Goal: Task Accomplishment & Management: Use online tool/utility

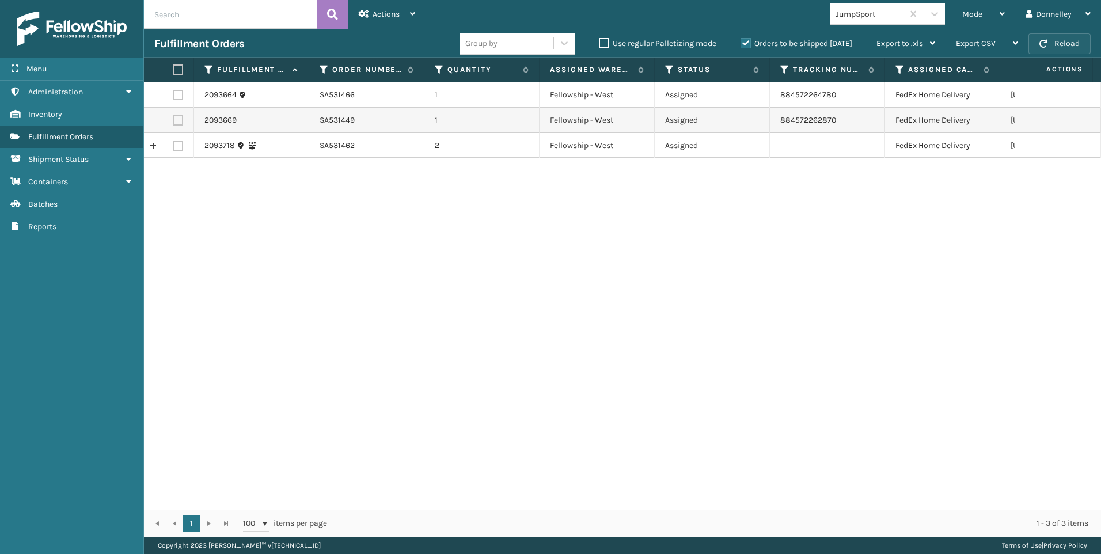
click at [1050, 40] on button "Reload" at bounding box center [1059, 43] width 62 height 21
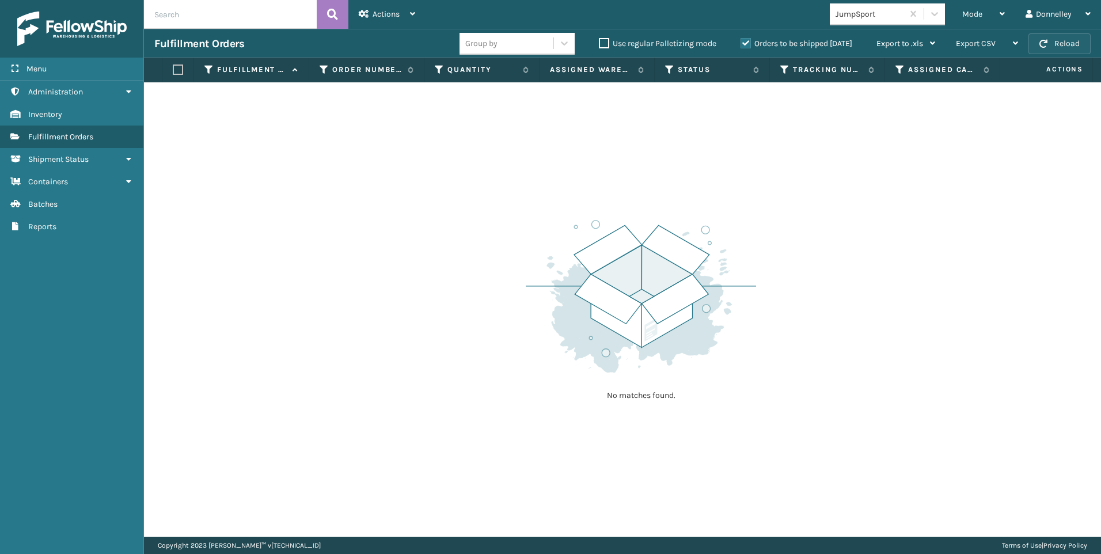
click at [1070, 39] on button "Reload" at bounding box center [1059, 43] width 62 height 21
click at [1071, 40] on button "Reload" at bounding box center [1059, 43] width 62 height 21
click at [1005, 11] on div "Mode Regular Mode Picking Mode Labeling Mode Exit Scan Mode" at bounding box center [983, 14] width 63 height 29
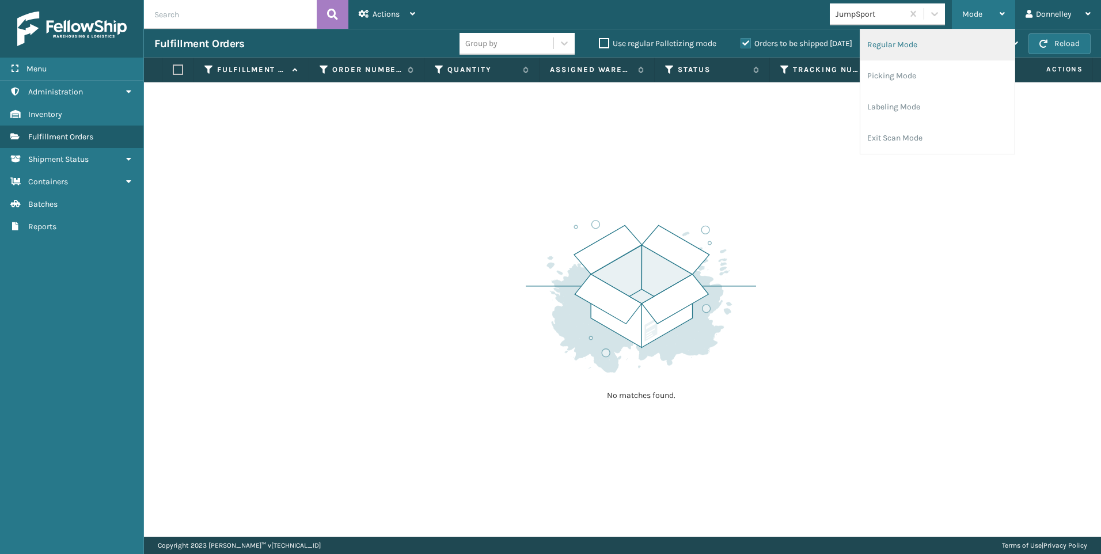
click at [933, 40] on li "Regular Mode" at bounding box center [937, 44] width 154 height 31
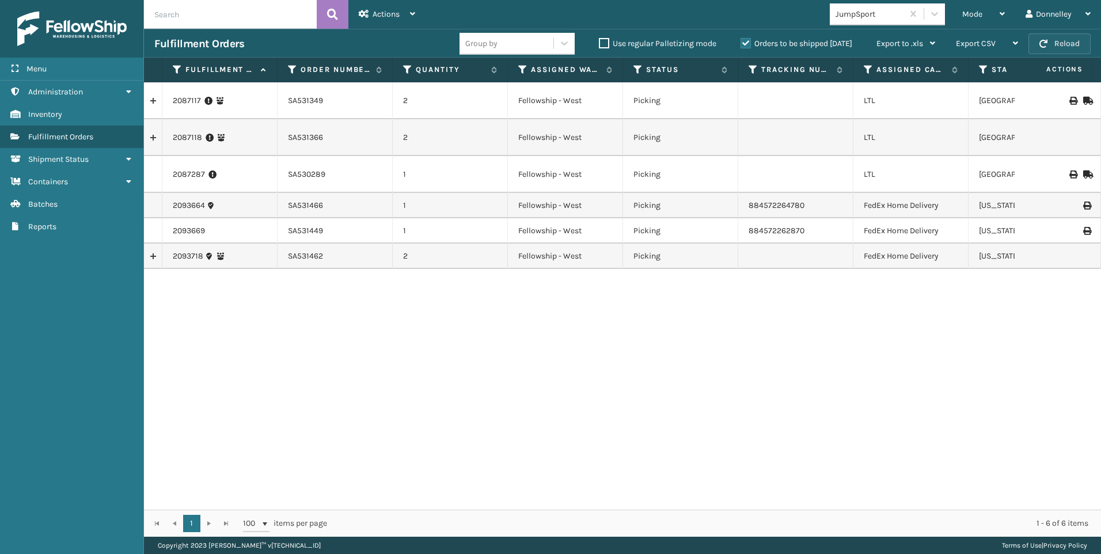
click at [1056, 44] on button "Reload" at bounding box center [1059, 43] width 62 height 21
click at [314, 174] on td "SA530289" at bounding box center [334, 174] width 115 height 37
click at [311, 100] on td "SA531349" at bounding box center [334, 100] width 115 height 37
click at [188, 99] on link "2087117" at bounding box center [187, 101] width 28 height 12
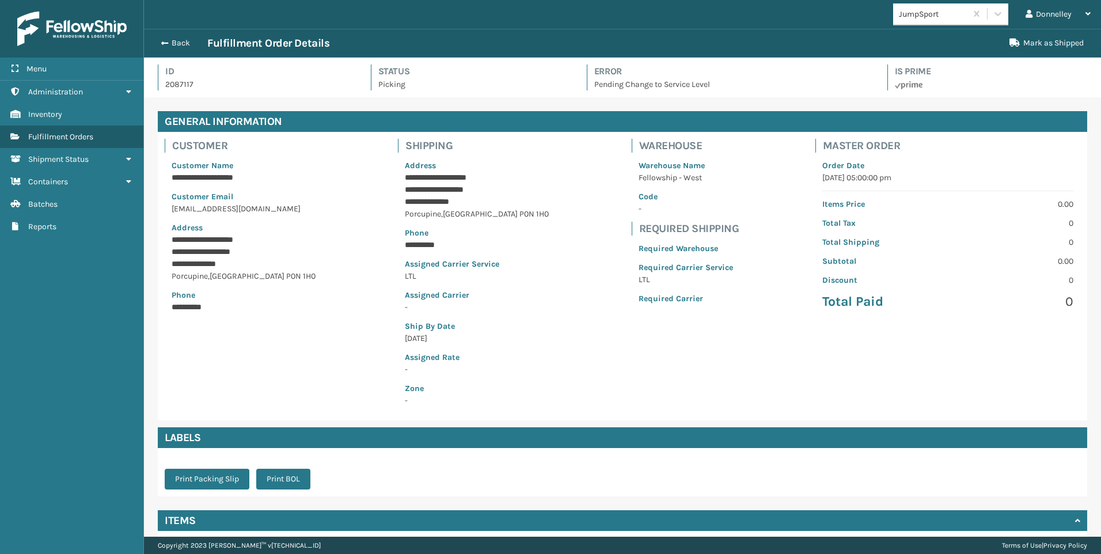
scroll to position [28, 957]
click at [173, 45] on button "Back" at bounding box center [180, 43] width 53 height 10
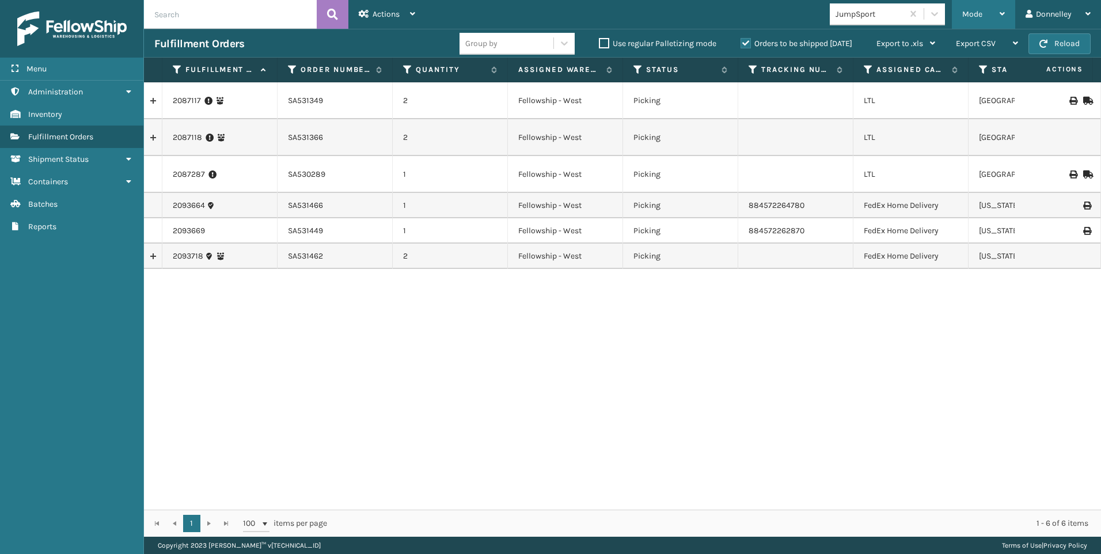
click at [1008, 18] on div "Mode Regular Mode Picking Mode Labeling Mode Exit Scan Mode" at bounding box center [983, 14] width 63 height 29
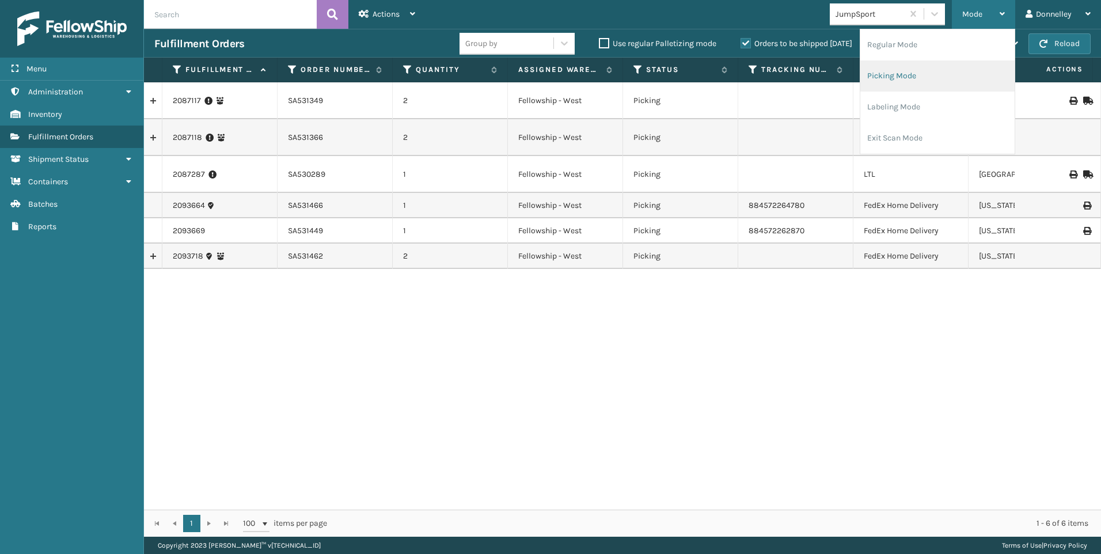
click at [952, 76] on li "Picking Mode" at bounding box center [937, 75] width 154 height 31
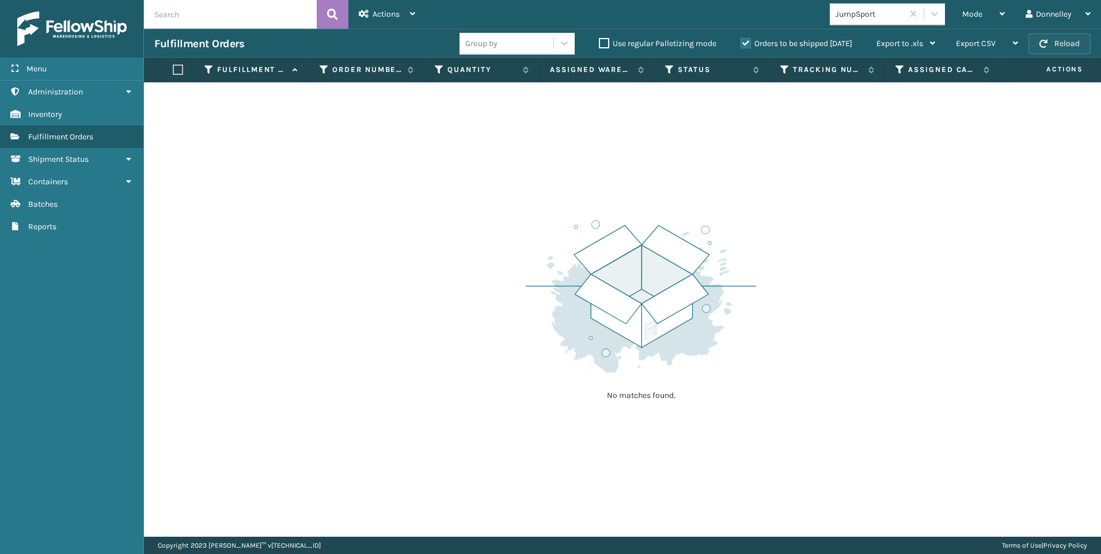
click at [1051, 47] on button "Reload" at bounding box center [1059, 43] width 62 height 21
